Goal: Transaction & Acquisition: Purchase product/service

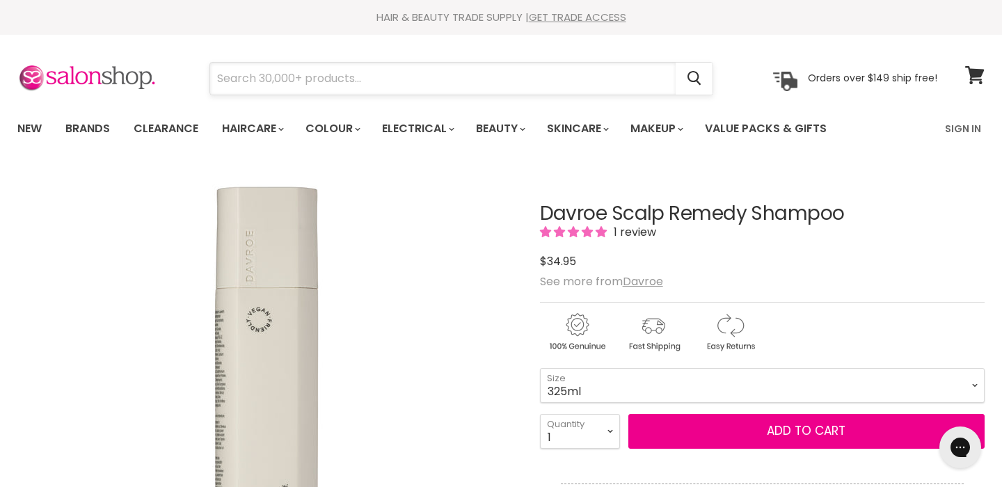
click at [395, 68] on input "Search" at bounding box center [443, 79] width 466 height 32
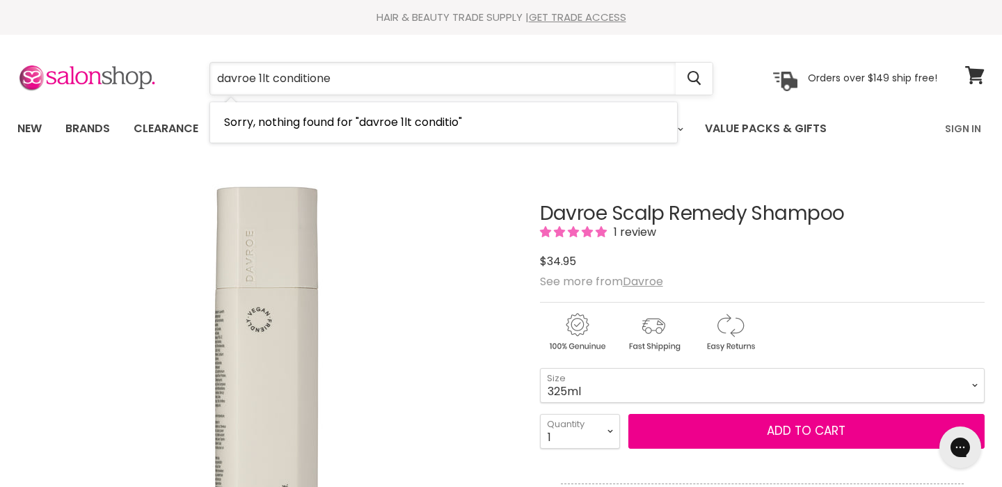
type input "davroe 1lt conditioner"
